Goal: Transaction & Acquisition: Purchase product/service

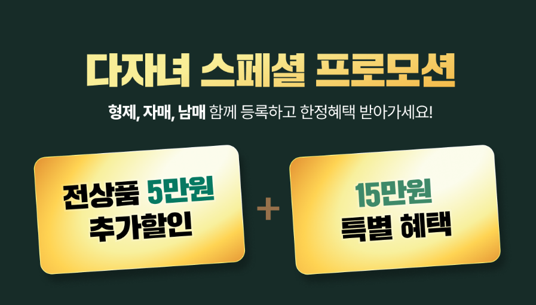
click at [278, 99] on img at bounding box center [268, 155] width 536 height 311
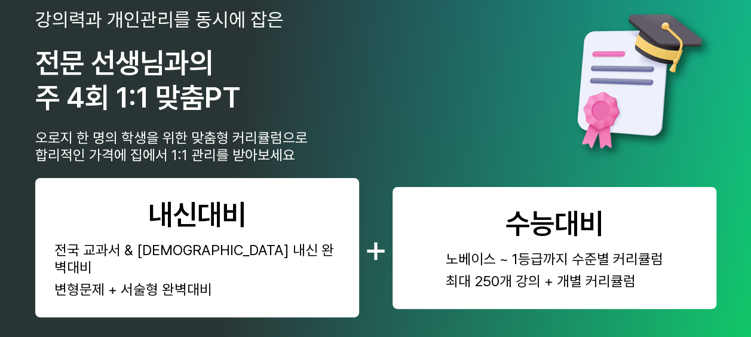
scroll to position [597, 0]
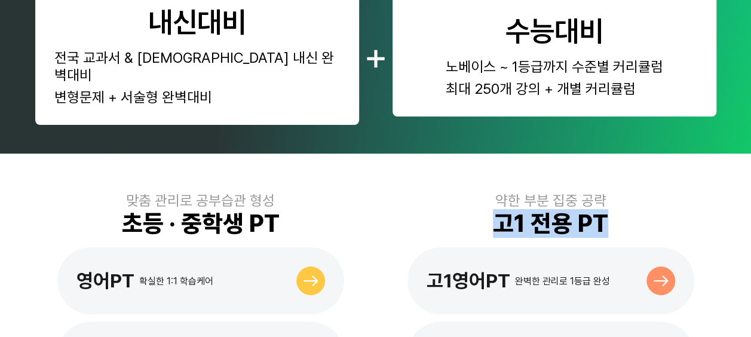
drag, startPoint x: 480, startPoint y: 203, endPoint x: 612, endPoint y: 199, distance: 131.5
click at [535, 199] on div "약한 부분 집중 공략 고1 전용 PT 고1영어PT 완벽한 관리로 1등급 완성 고1수학PT 완벽한 관리로 1등급 완성" at bounding box center [550, 290] width 331 height 196
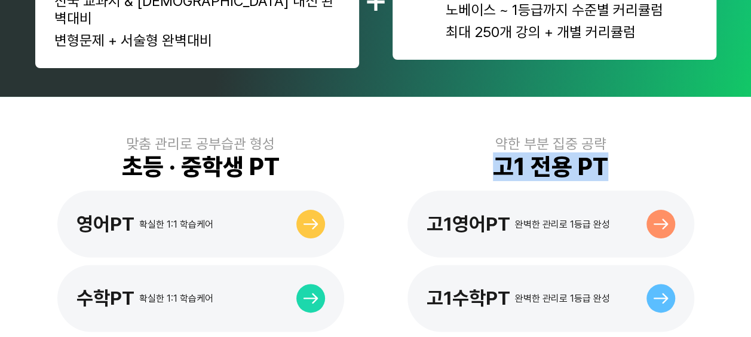
scroll to position [776, 0]
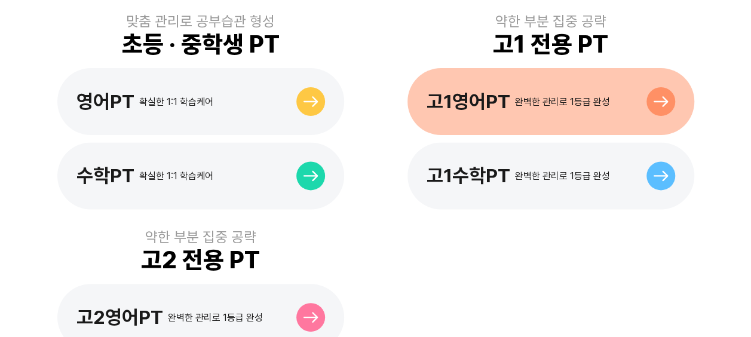
click at [487, 90] on div "고1영어PT" at bounding box center [468, 101] width 84 height 23
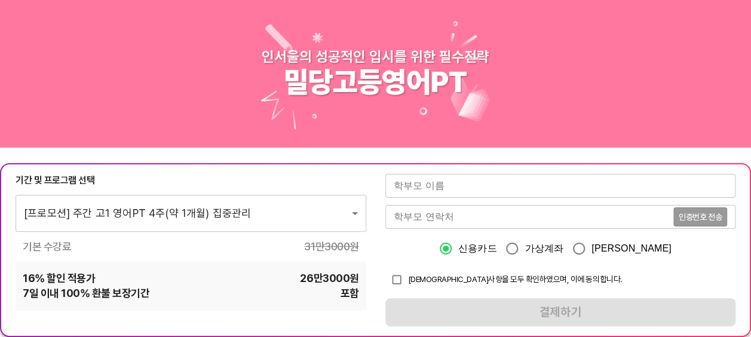
click at [414, 189] on input "text" at bounding box center [560, 186] width 351 height 24
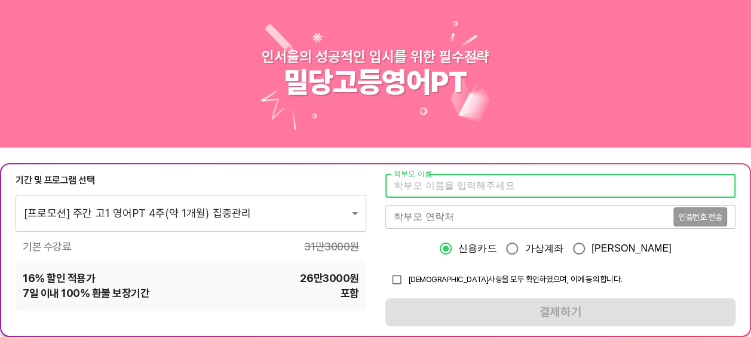
type input "ㅈ"
type input "테스트"
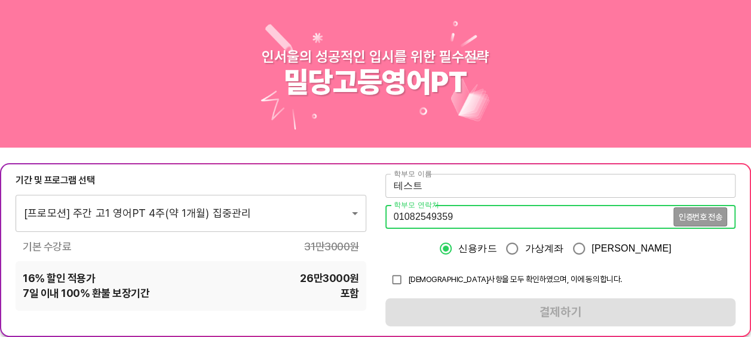
type input "01082549359"
drag, startPoint x: 398, startPoint y: 280, endPoint x: 406, endPoint y: 278, distance: 8.1
click at [398, 280] on input "checkbox" at bounding box center [396, 279] width 23 height 23
checkbox input "true"
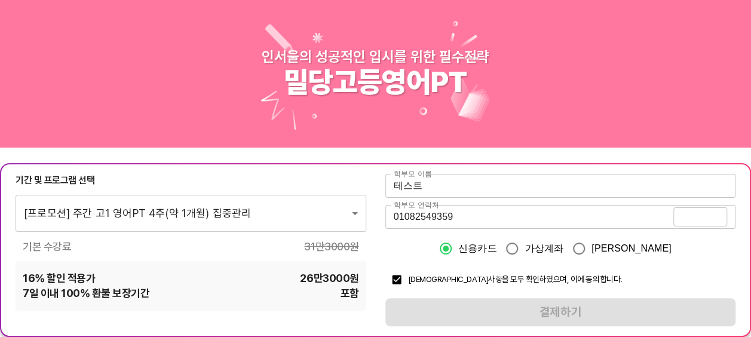
click at [681, 220] on span "인증번호 전송" at bounding box center [699, 217] width 43 height 8
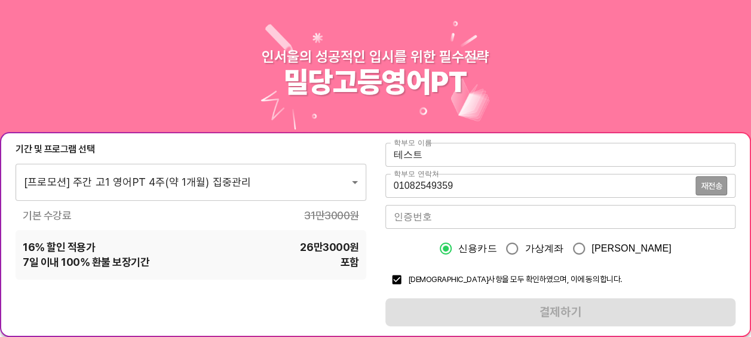
click at [559, 216] on input "number" at bounding box center [560, 217] width 351 height 24
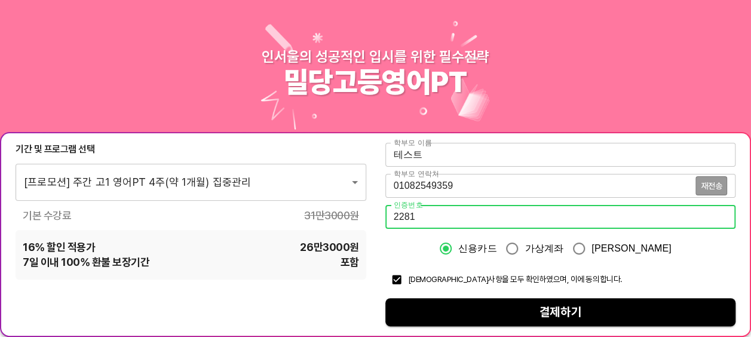
type input "2281"
click at [545, 303] on span "결제하기" at bounding box center [560, 312] width 331 height 21
